Goal: Navigation & Orientation: Find specific page/section

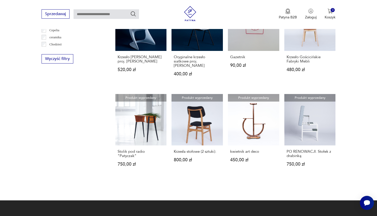
scroll to position [264, 0]
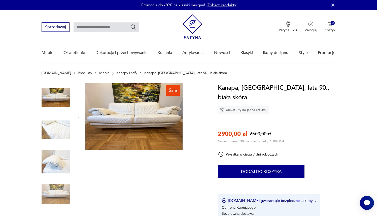
click at [116, 73] on link "Kanapy i sofy" at bounding box center [126, 73] width 21 height 4
